Goal: Task Accomplishment & Management: Complete application form

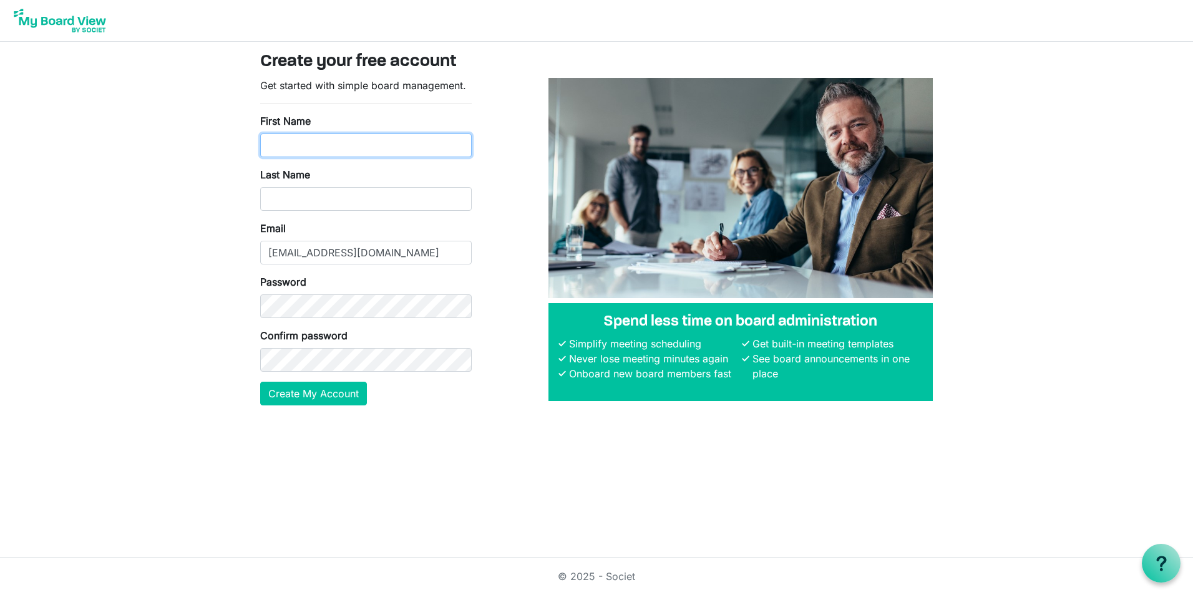
click at [304, 137] on input "First Name" at bounding box center [365, 145] width 211 height 24
type input "[PERSON_NAME]"
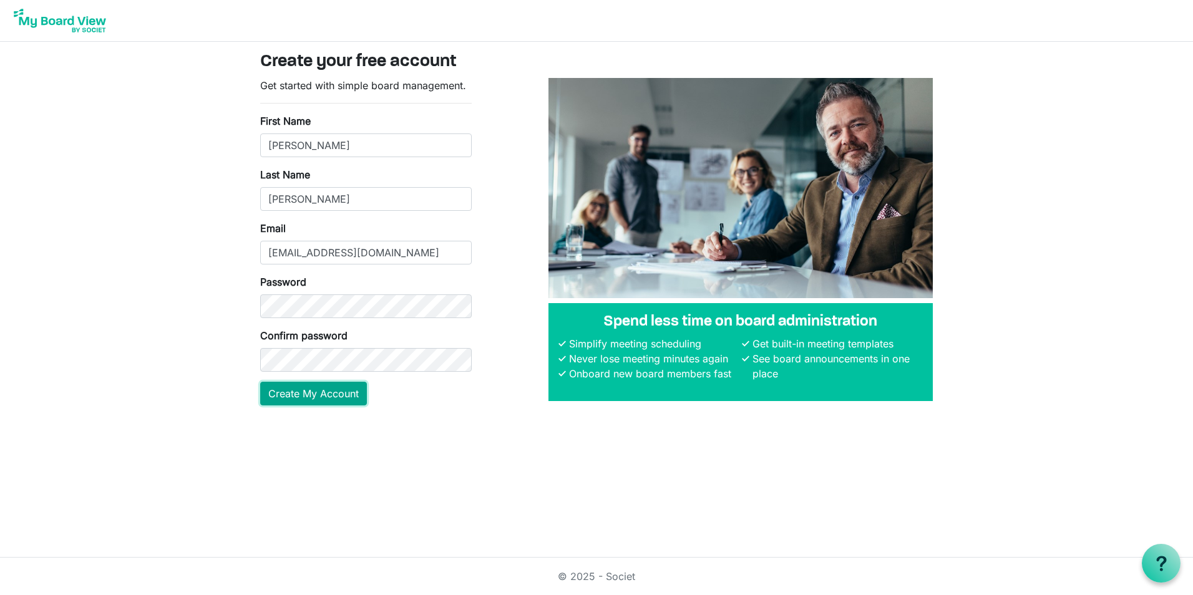
click at [328, 394] on button "Create My Account" at bounding box center [313, 394] width 107 height 24
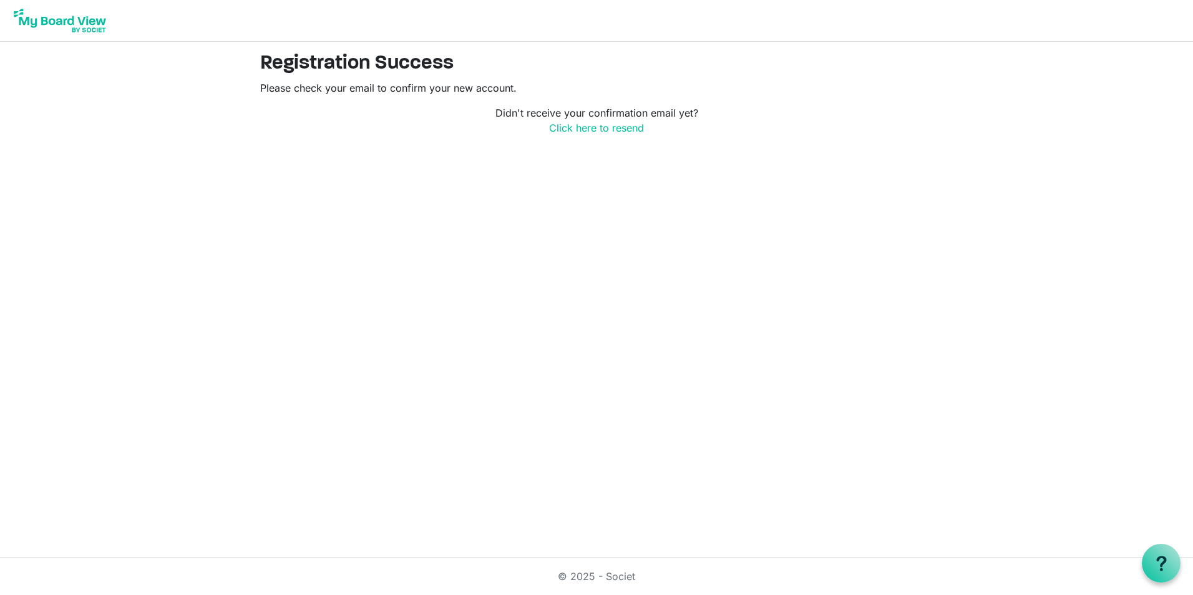
click at [889, 303] on html "Registration Success Please check your email to confirm your new account. Didn'…" at bounding box center [596, 297] width 1193 height 595
